Goal: Information Seeking & Learning: Understand process/instructions

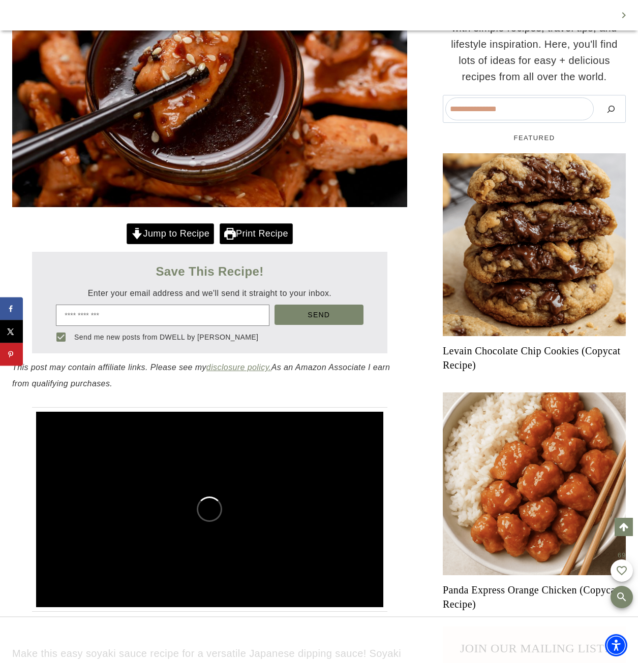
scroll to position [350, 0]
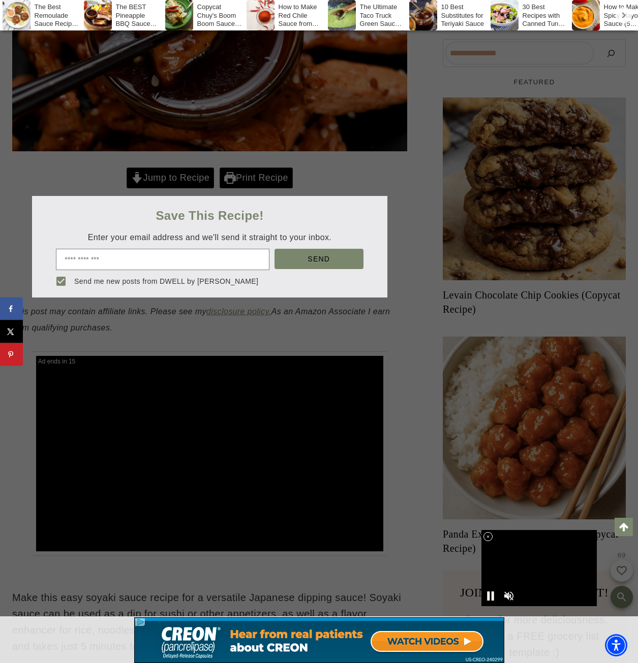
scroll to position [0, 0]
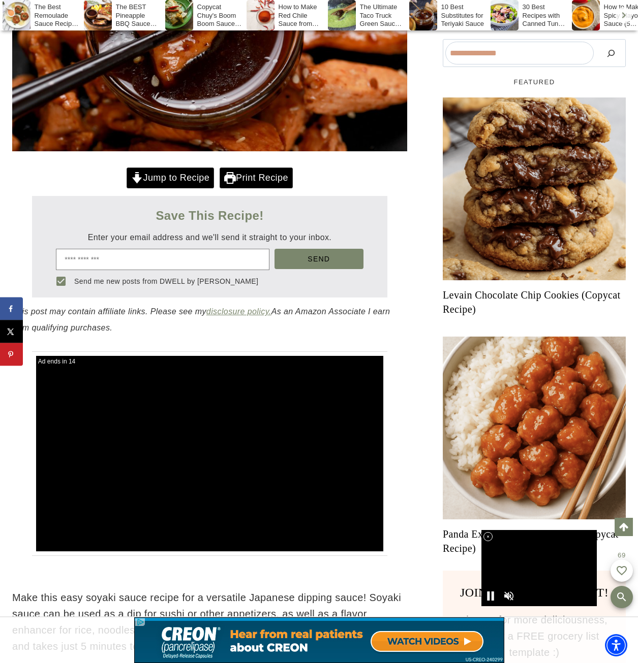
click at [161, 184] on link "Jump to Recipe" at bounding box center [169, 178] width 87 height 21
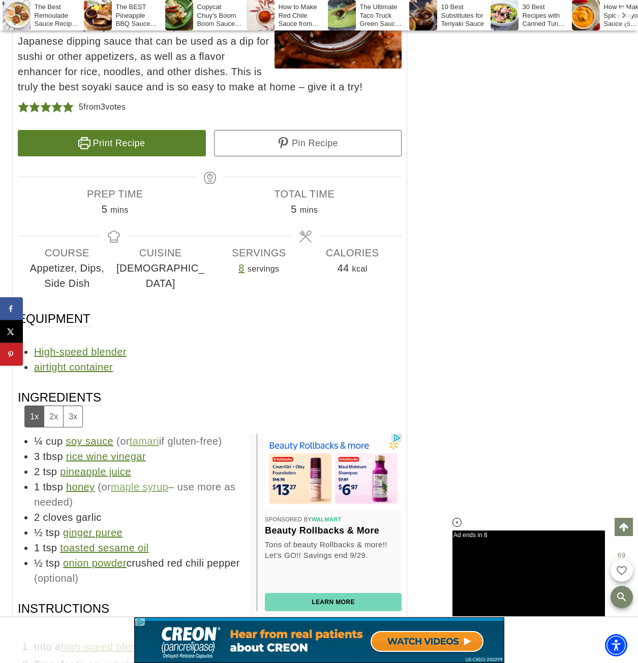
scroll to position [4309, 0]
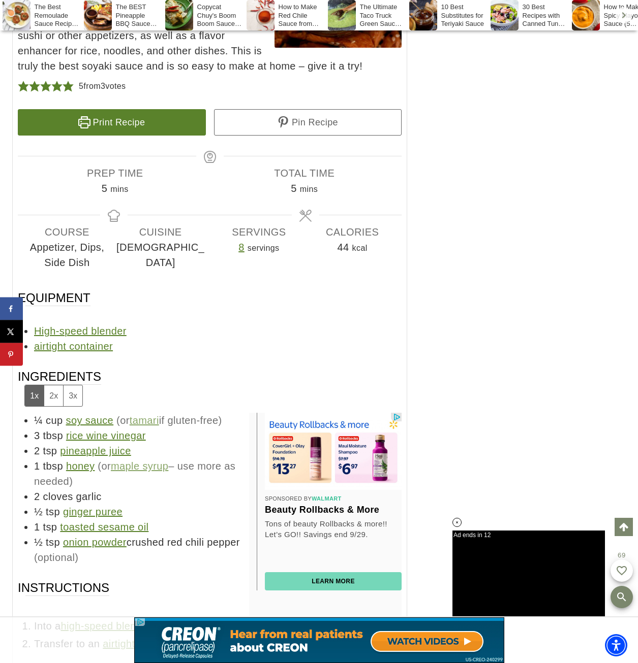
click at [78, 386] on button "3x" at bounding box center [72, 396] width 19 height 21
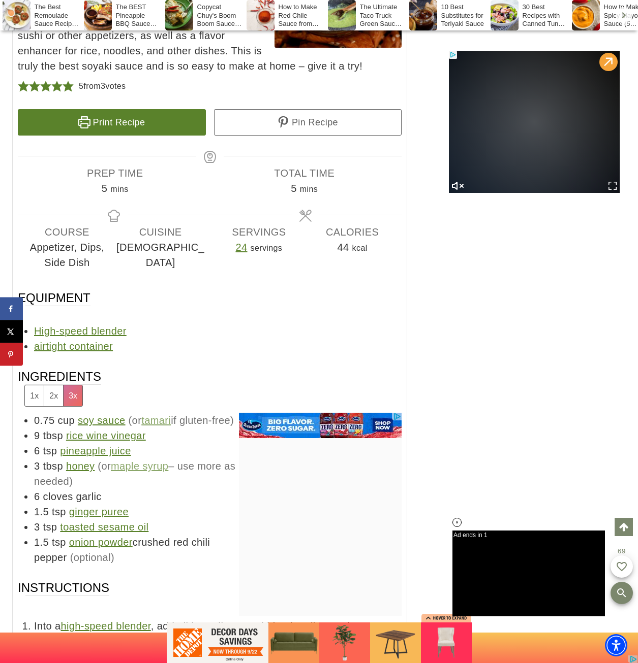
scroll to position [0, 0]
